Goal: Find specific page/section: Find specific page/section

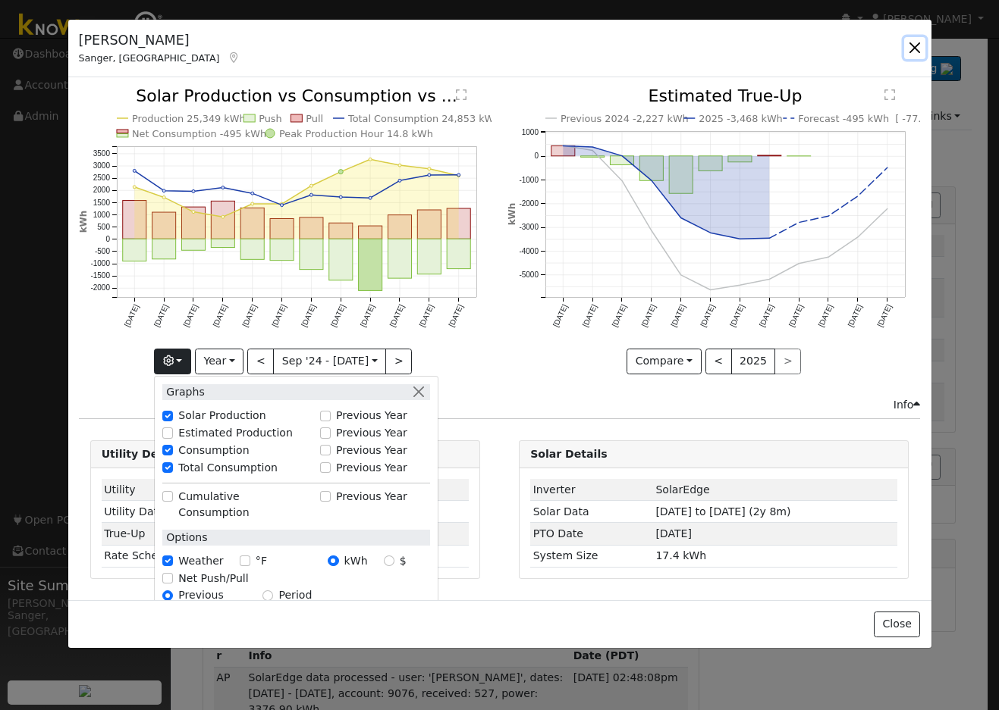
click at [914, 50] on button "button" at bounding box center [914, 47] width 21 height 21
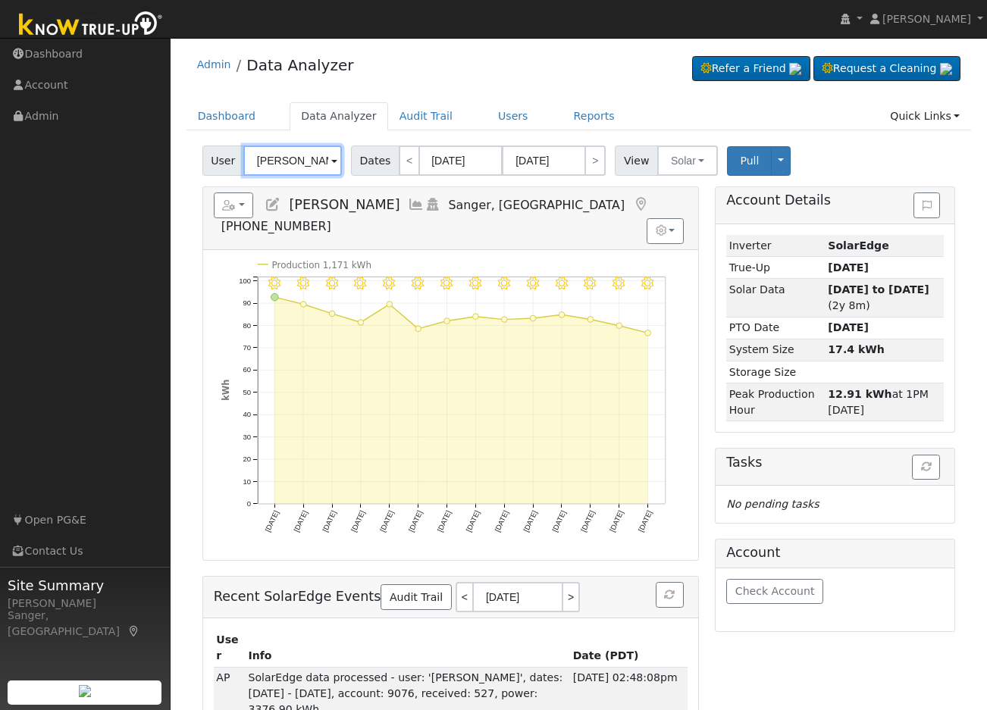
click at [302, 162] on input "[PERSON_NAME]" at bounding box center [292, 161] width 99 height 30
paste input "[PERSON_NAME]"
type input "[PERSON_NAME]"
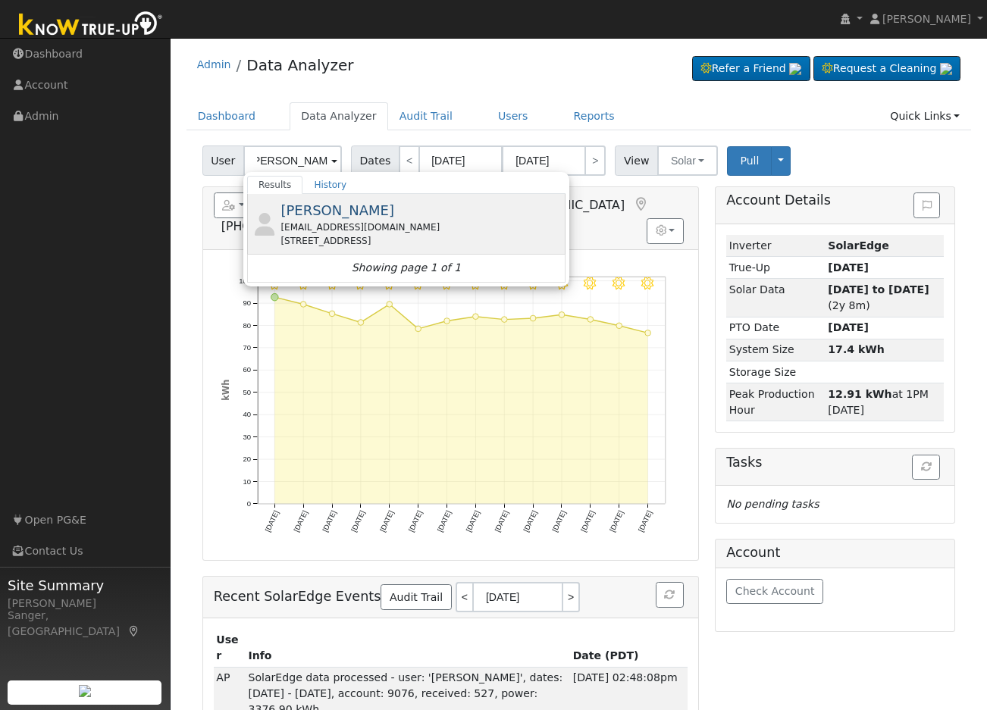
click at [342, 239] on div "[STREET_ADDRESS]" at bounding box center [421, 241] width 281 height 14
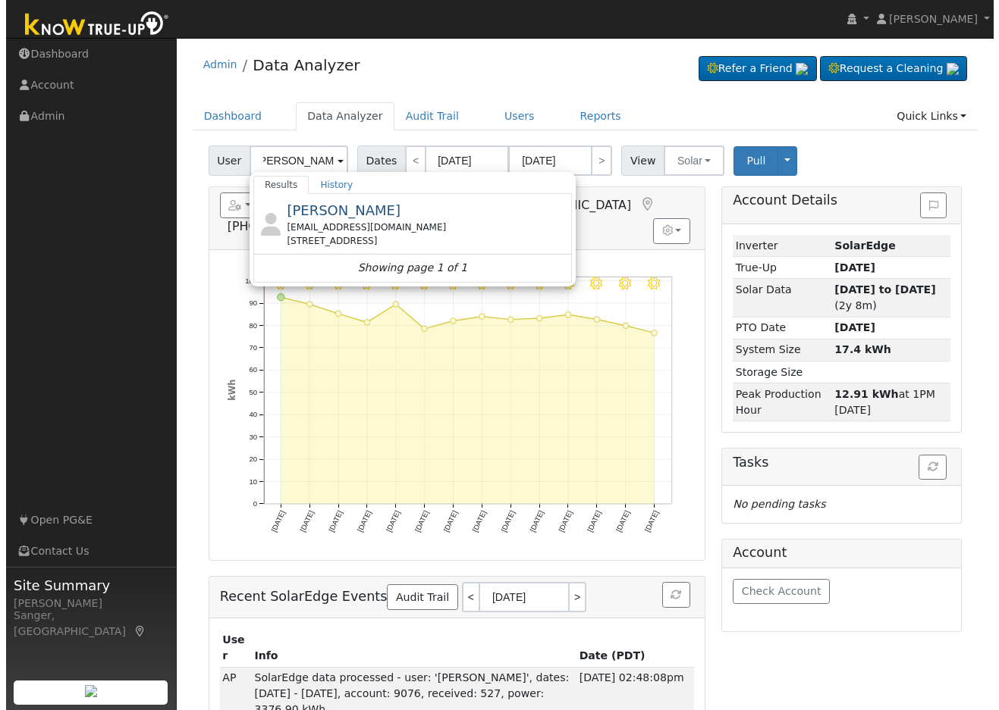
scroll to position [0, 0]
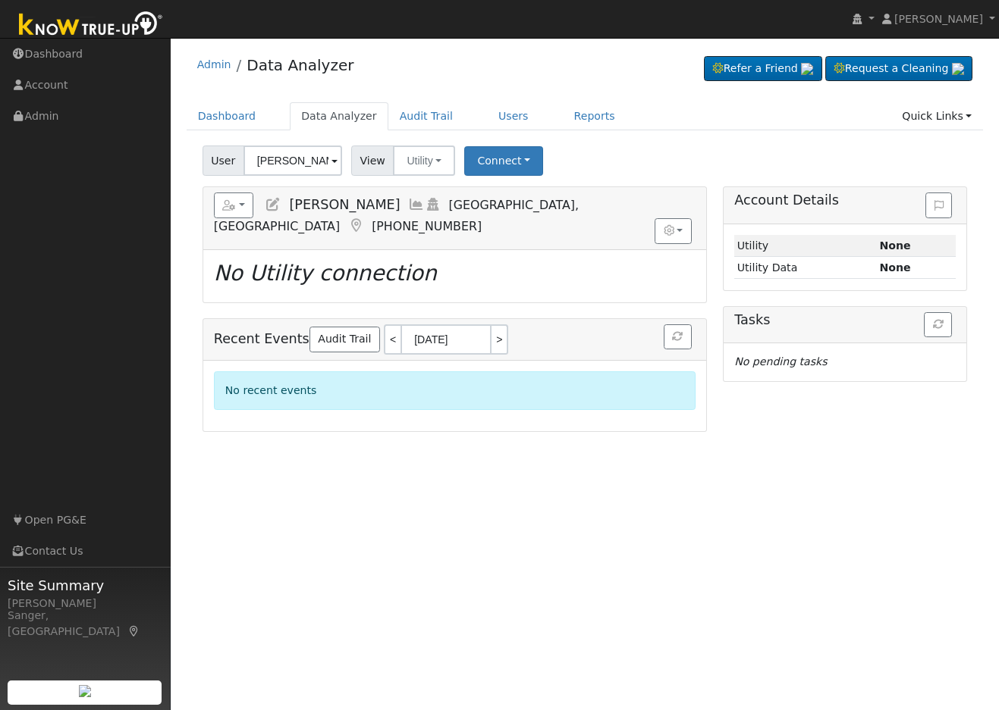
click at [408, 203] on icon at bounding box center [416, 205] width 17 height 14
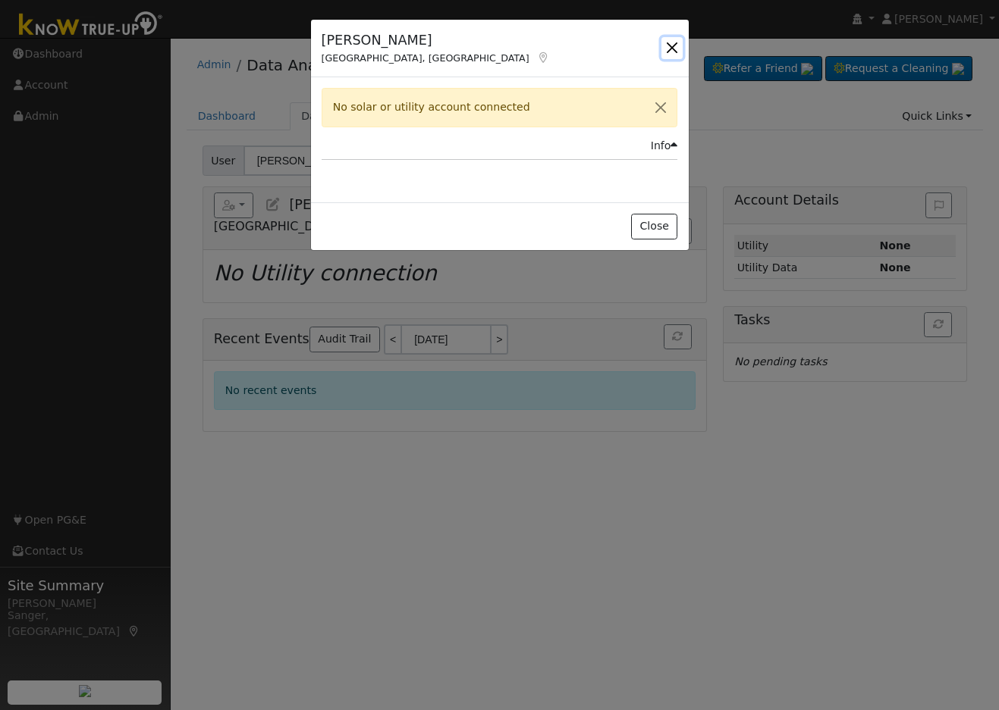
click at [671, 47] on button "button" at bounding box center [671, 47] width 21 height 21
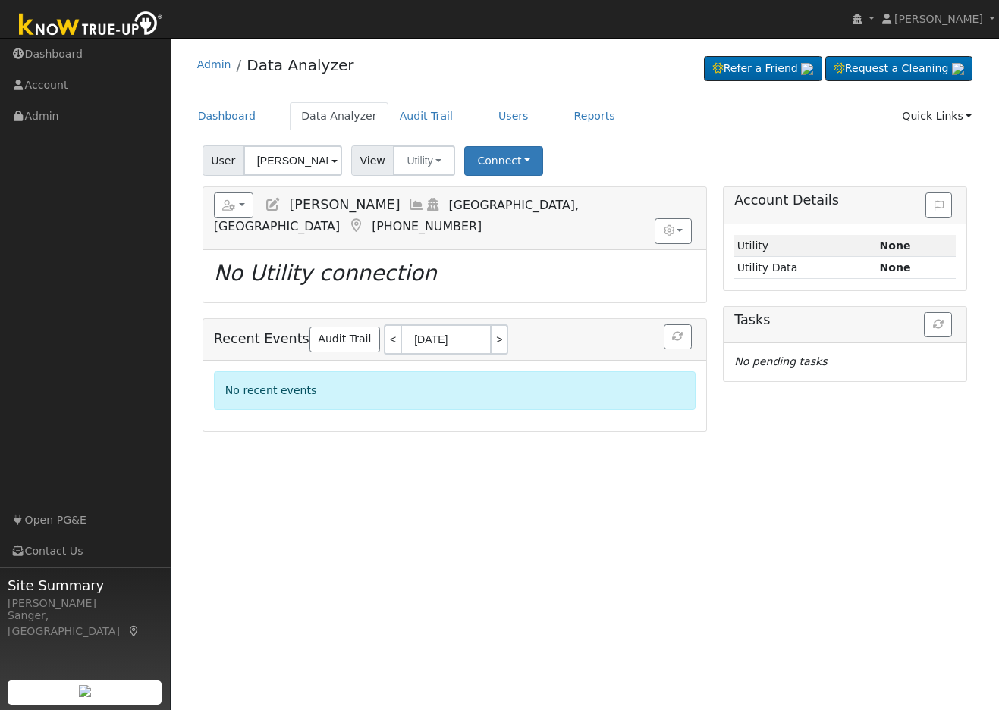
click at [408, 204] on icon at bounding box center [416, 205] width 17 height 14
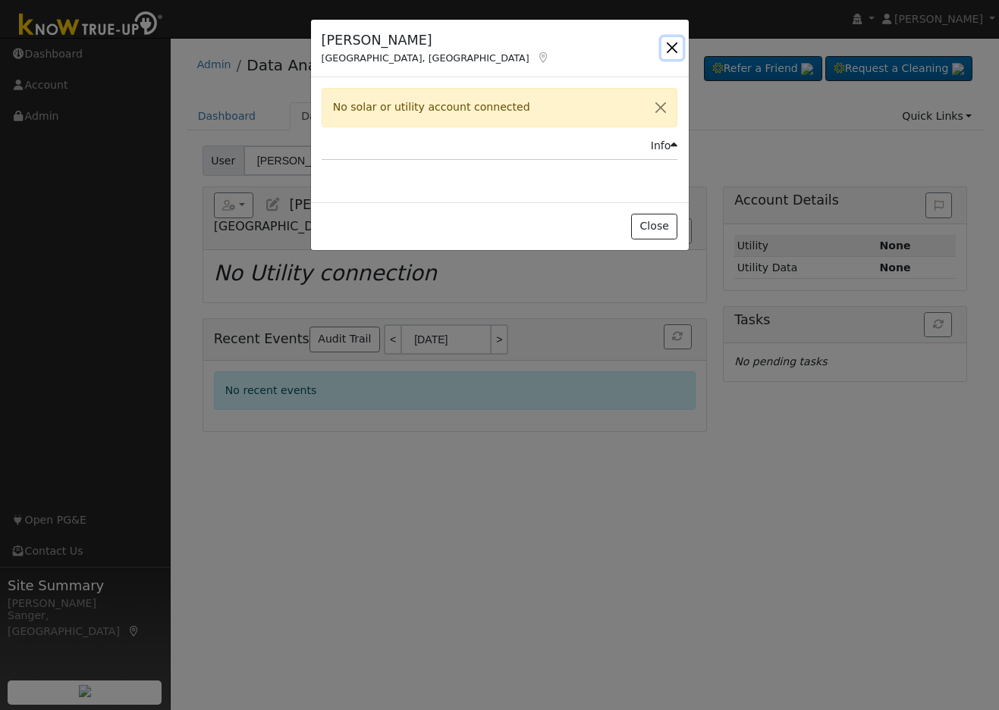
click at [668, 42] on button "button" at bounding box center [671, 47] width 21 height 21
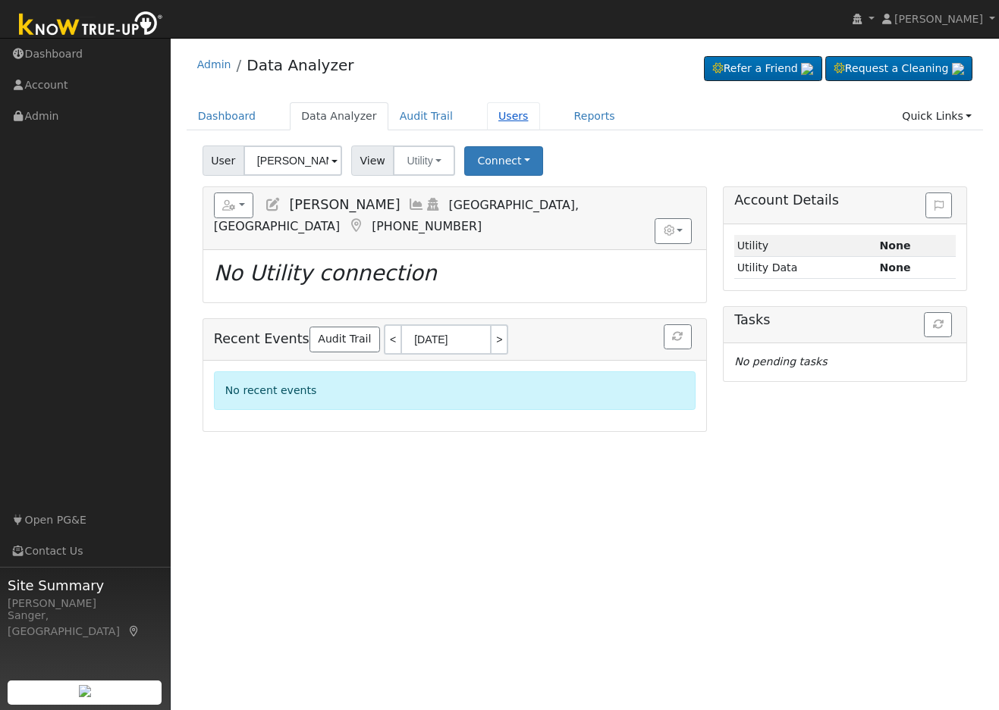
click at [487, 110] on link "Users" at bounding box center [513, 116] width 53 height 28
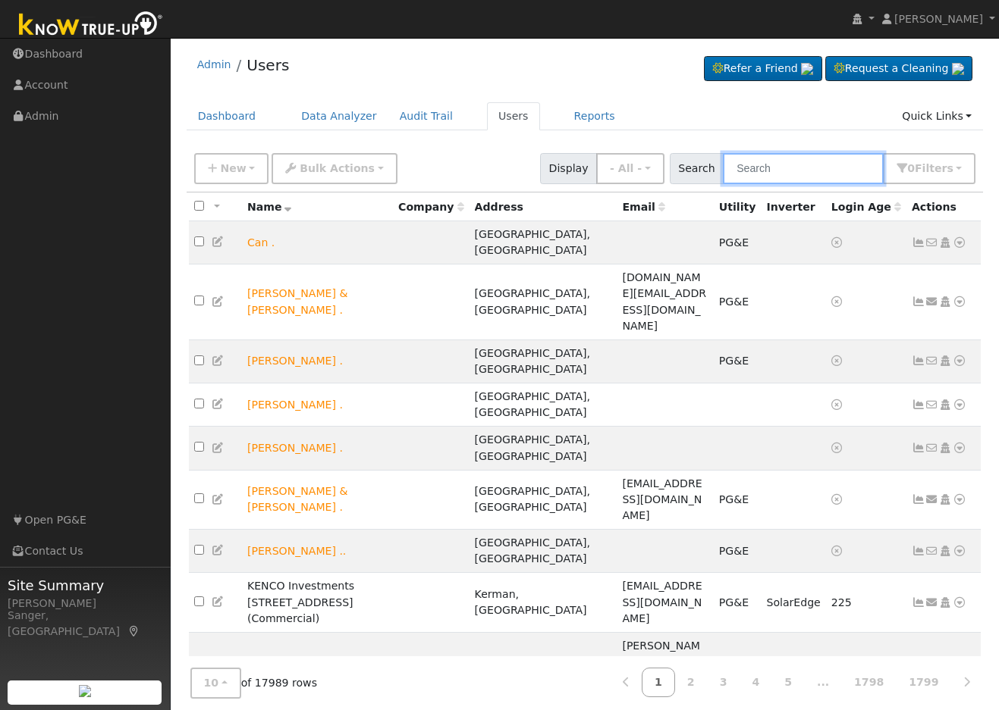
click at [770, 165] on input "text" at bounding box center [803, 168] width 161 height 31
paste input "[PERSON_NAME]"
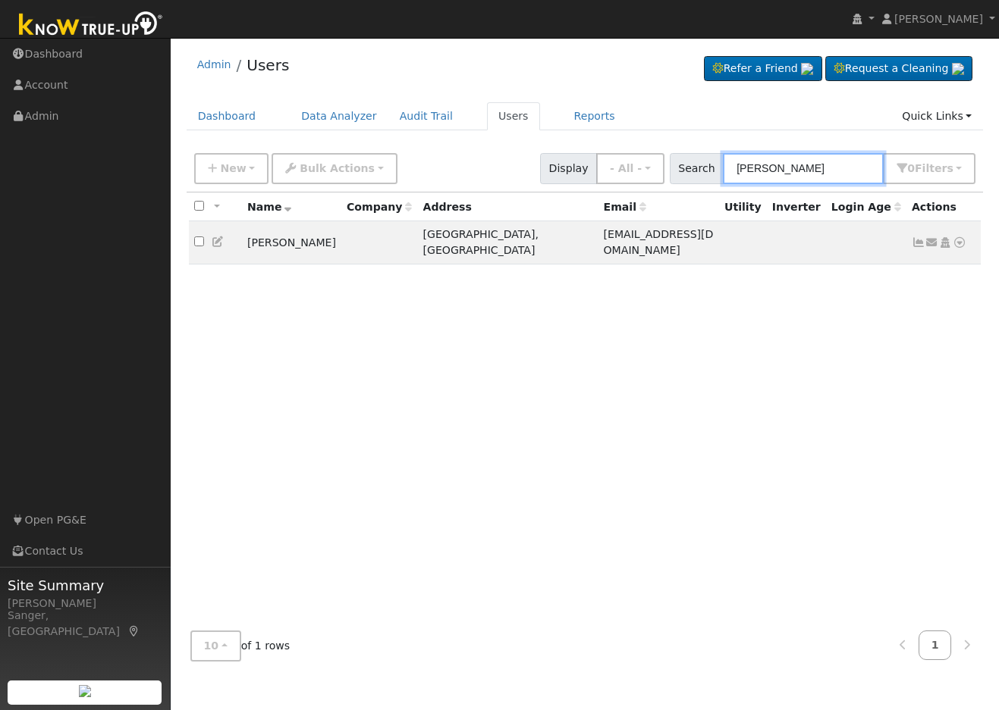
type input "[PERSON_NAME]"
drag, startPoint x: 828, startPoint y: 167, endPoint x: 683, endPoint y: 176, distance: 145.1
click at [684, 176] on div "Search Patricia Sanders 0 Filter s My accounts Role Show - All - Show Leads Adm…" at bounding box center [823, 168] width 306 height 31
paste input "Glenda Coburn"
type input "Glenda Coburn"
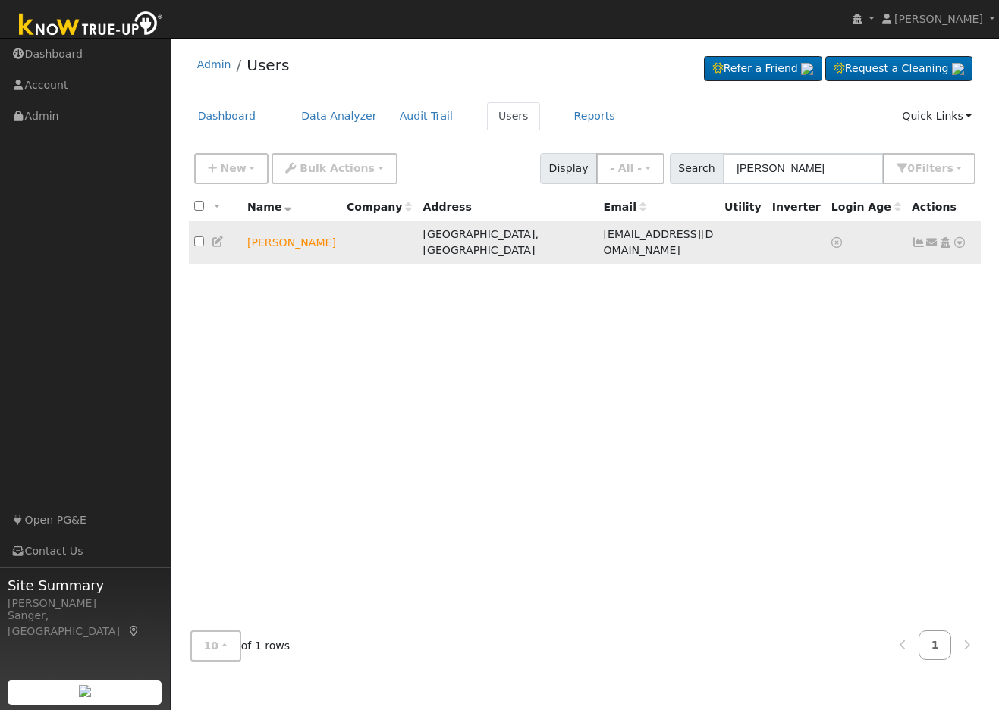
click at [943, 237] on icon at bounding box center [945, 242] width 14 height 11
